Goal: Task Accomplishment & Management: Manage account settings

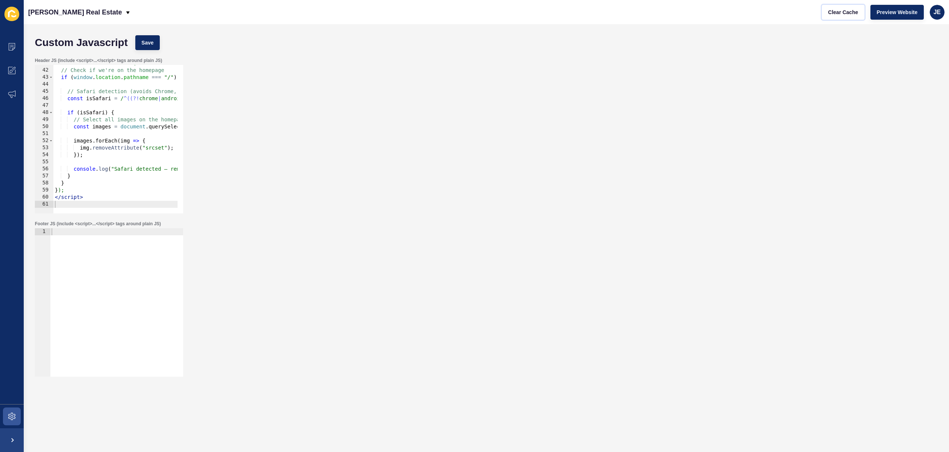
scroll to position [287, 0]
click at [128, 142] on div "document.addEventListener("DOMContentLoaded", () => { // Check if we're on the …" at bounding box center [233, 138] width 361 height 157
type textarea "</script>"
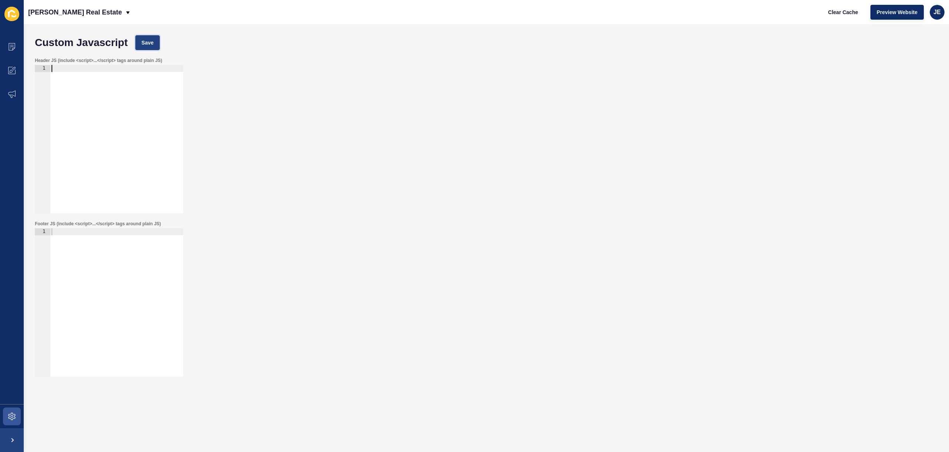
click at [151, 44] on span "Save" at bounding box center [148, 42] width 12 height 7
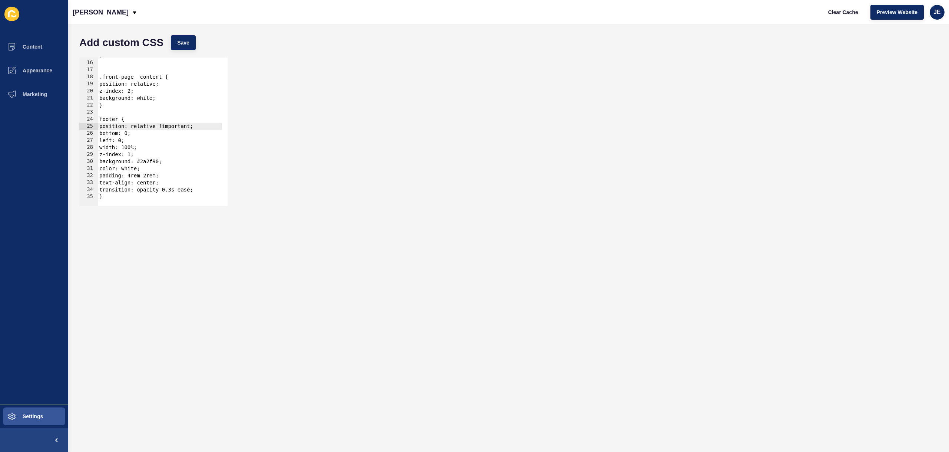
scroll to position [0, 1]
click at [194, 117] on div "} .front-page__content { position: relative; z-index: 2; background: white; } f…" at bounding box center [169, 130] width 143 height 157
click at [193, 44] on button "Save" at bounding box center [183, 42] width 25 height 15
click at [842, 12] on span "Clear Cache" at bounding box center [843, 12] width 30 height 7
type textarea "z-index: 1;"
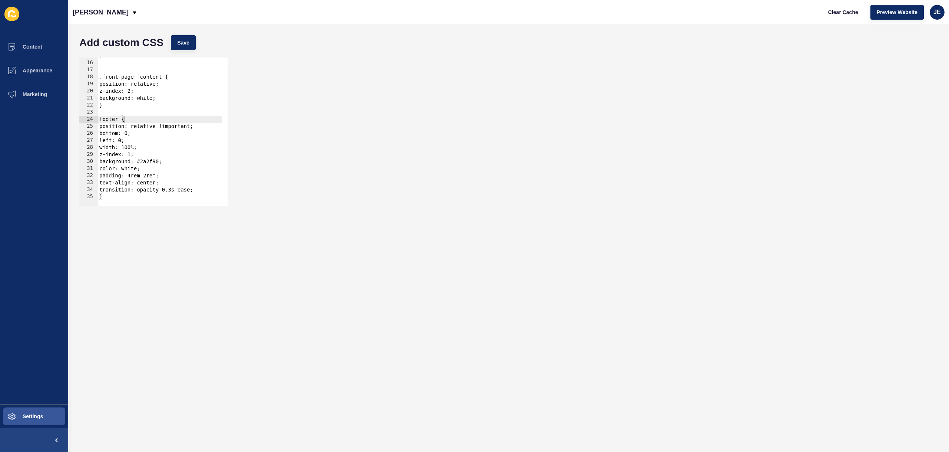
click at [144, 151] on div "} .front-page__content { position: relative; z-index: 2; background: white; } f…" at bounding box center [169, 130] width 143 height 157
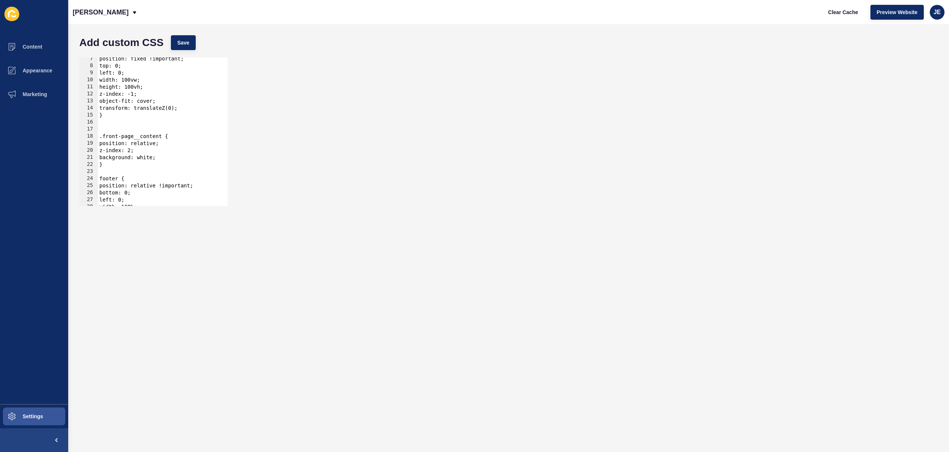
scroll to position [22, 0]
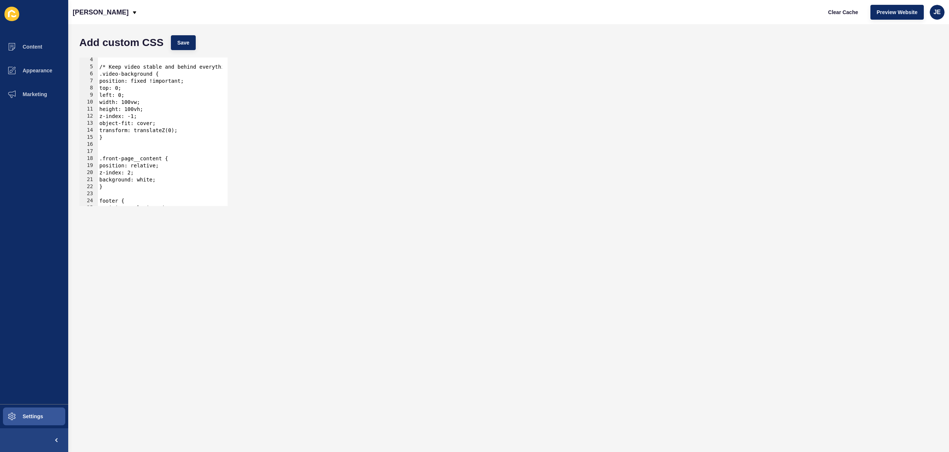
click at [106, 149] on div "/* Keep video stable and behind everything */ .video-background { position: fix…" at bounding box center [169, 134] width 143 height 157
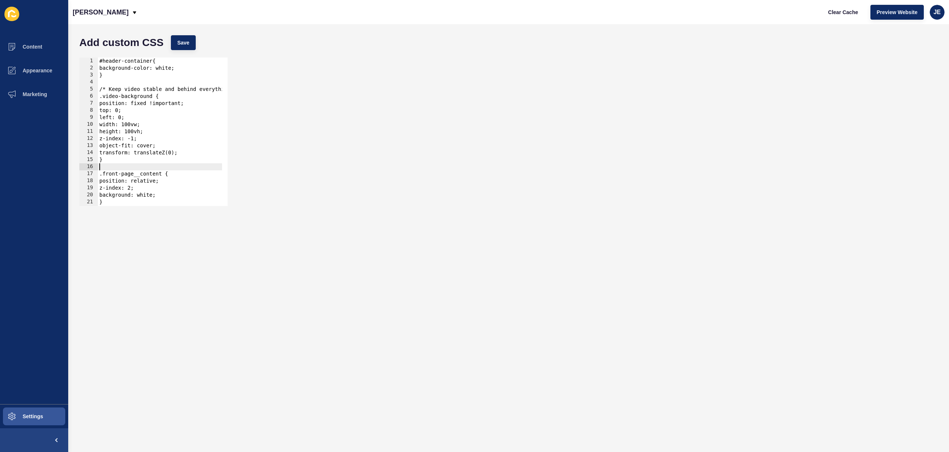
scroll to position [0, 0]
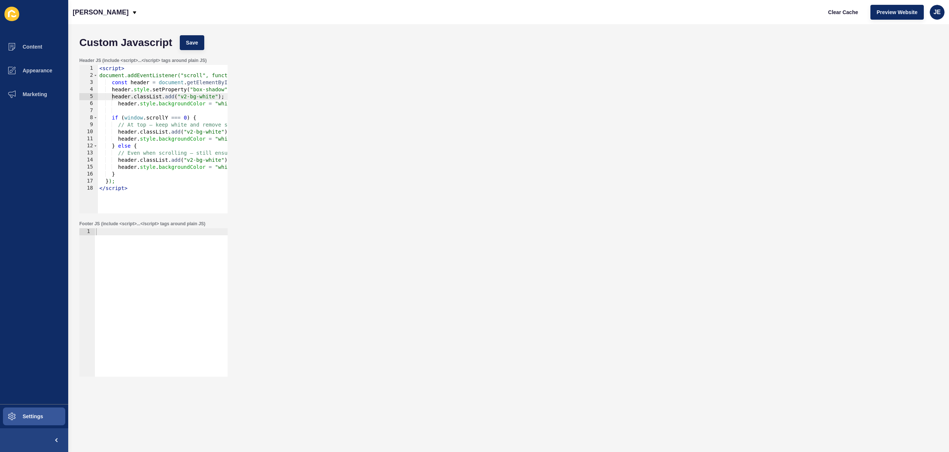
click at [540, 296] on div "Footer JS (include <script>...</script> tags around plain JS) 1 ההההההההההההההה…" at bounding box center [509, 298] width 866 height 163
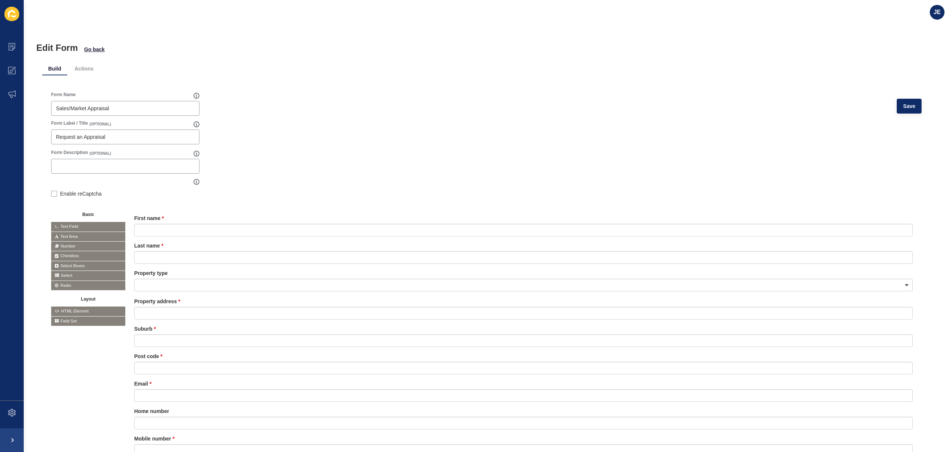
click at [639, 104] on div "Form Name Sales/Market Appraisal Save" at bounding box center [486, 106] width 870 height 29
click at [10, 48] on icon at bounding box center [11, 46] width 7 height 7
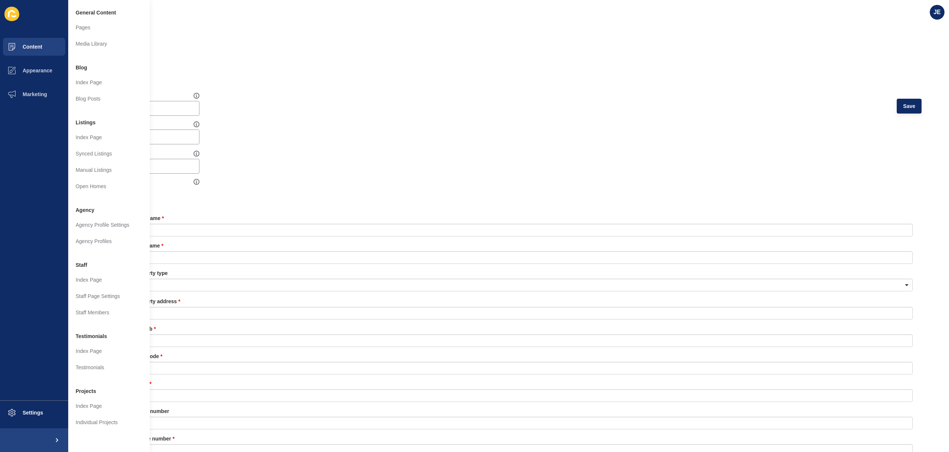
click at [368, 77] on div "Form Name Sales/Market Appraisal Save Form Label / Title (OPTIONAL) Request an …" at bounding box center [486, 300] width 888 height 450
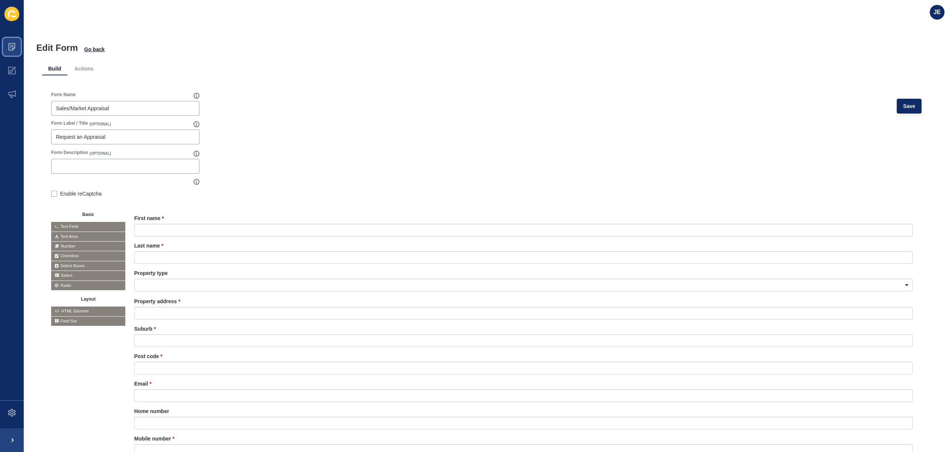
click at [16, 49] on span at bounding box center [12, 47] width 24 height 24
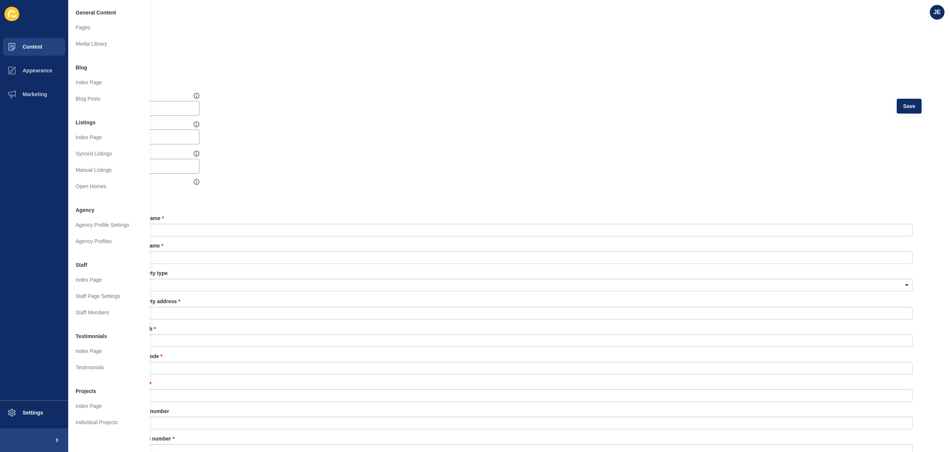
click at [521, 105] on div "Form Name Sales/Market Appraisal Save" at bounding box center [486, 106] width 870 height 29
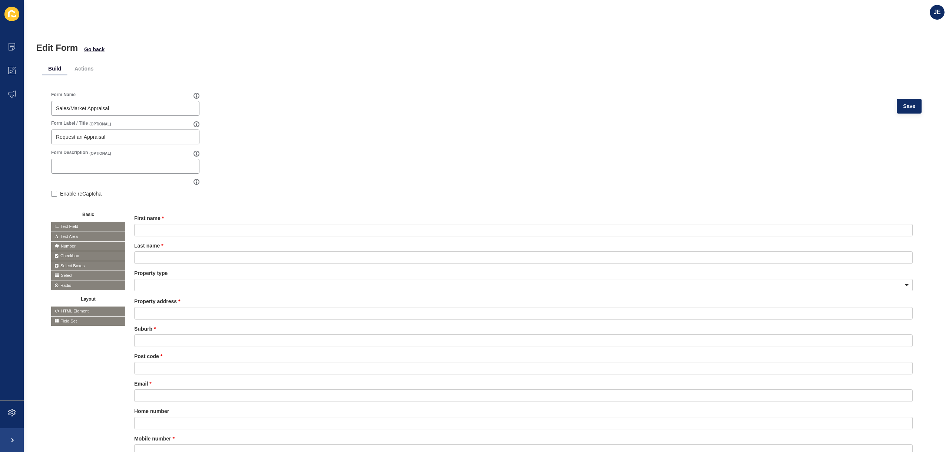
click at [361, 106] on div "Form Name Sales/Market Appraisal Save" at bounding box center [486, 106] width 870 height 29
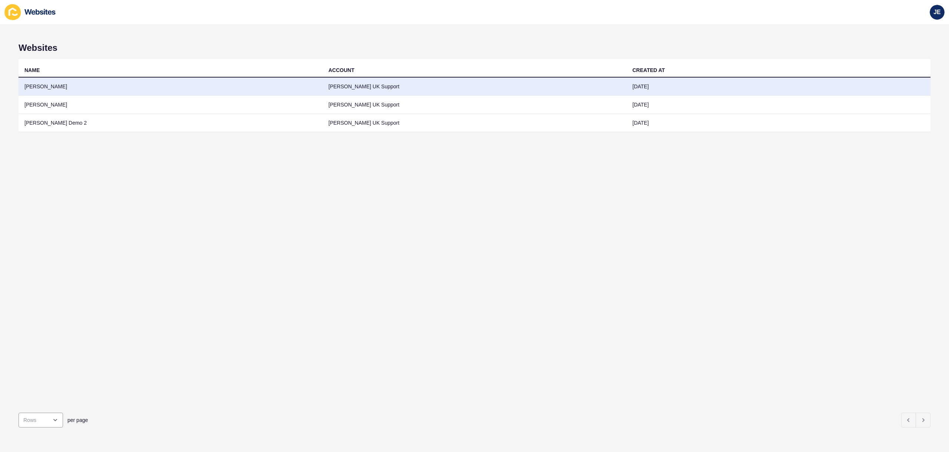
click at [178, 82] on td "[PERSON_NAME]" at bounding box center [171, 86] width 304 height 18
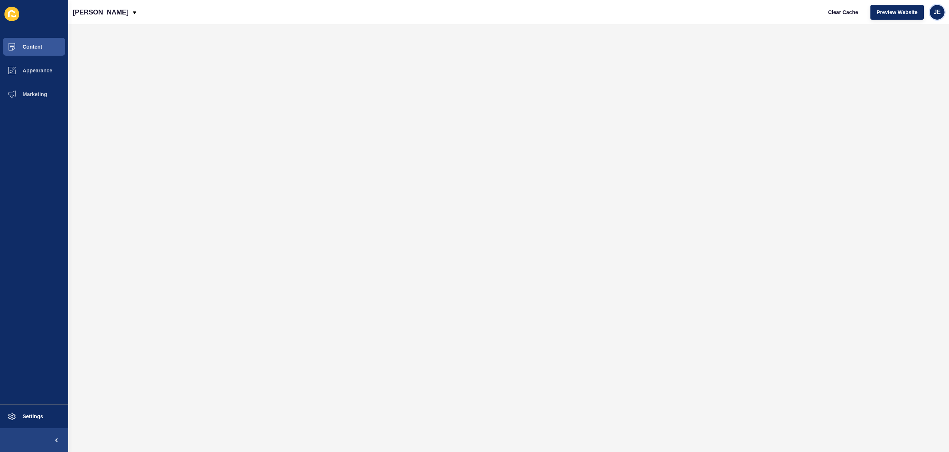
click at [942, 13] on div "JE" at bounding box center [937, 12] width 15 height 15
click at [915, 60] on link "Logout" at bounding box center [920, 62] width 54 height 16
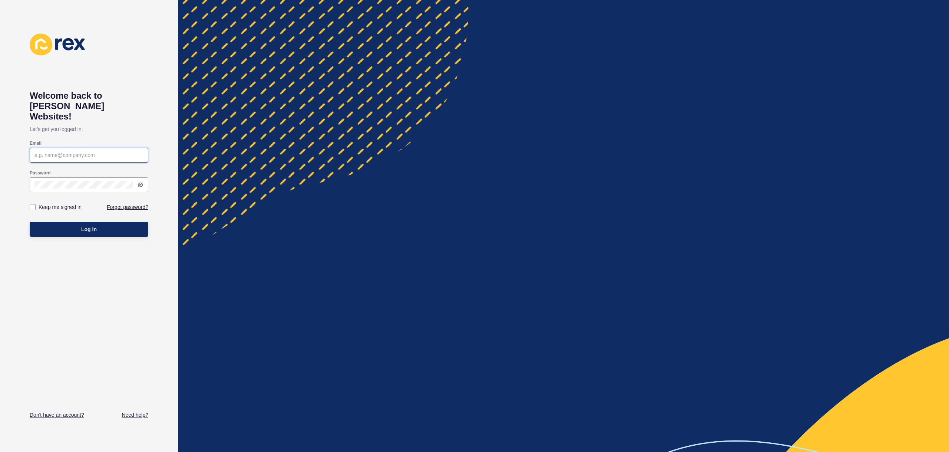
type input "[EMAIL_ADDRESS][PERSON_NAME][DOMAIN_NAME]"
click at [88, 222] on button "Log in" at bounding box center [89, 229] width 119 height 15
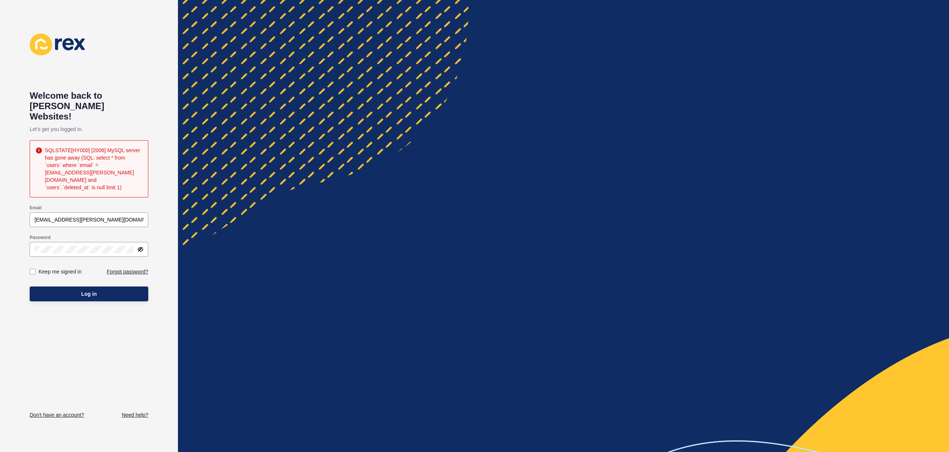
click at [125, 151] on div "SQLSTATE[HY000] [2006] MySQL server has gone away (SQL: select * from `users` w…" at bounding box center [93, 168] width 97 height 44
click at [89, 290] on span "Log in" at bounding box center [89, 293] width 16 height 7
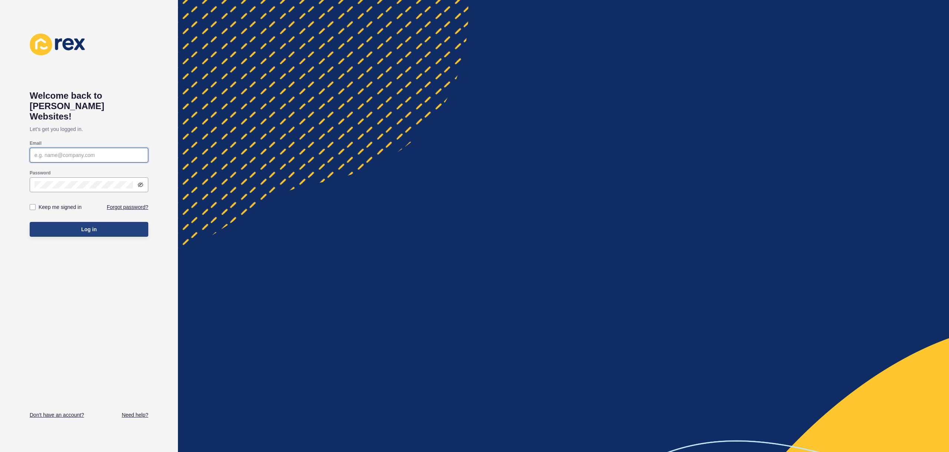
type input "[EMAIL_ADDRESS][PERSON_NAME][DOMAIN_NAME]"
click at [89, 225] on span "Log in" at bounding box center [89, 228] width 16 height 7
